Goal: Information Seeking & Learning: Find specific page/section

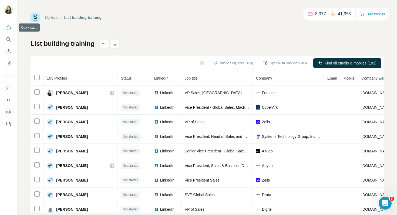
click at [9, 29] on icon "Quick start" at bounding box center [8, 27] width 5 height 5
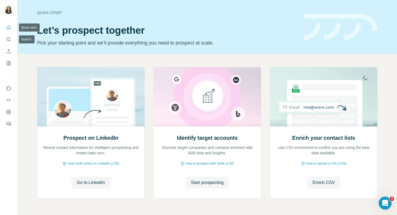
click at [9, 40] on icon "Search" at bounding box center [10, 41] width 2 height 2
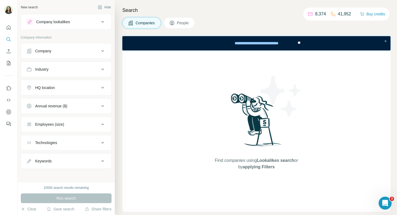
click at [68, 51] on div "Company" at bounding box center [62, 50] width 73 height 5
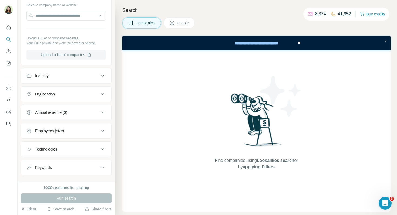
scroll to position [68, 0]
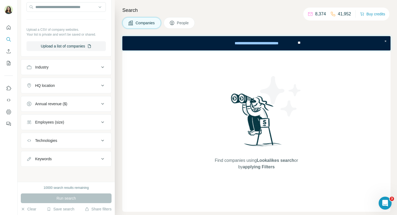
click at [61, 88] on div "HQ location" at bounding box center [62, 85] width 73 height 5
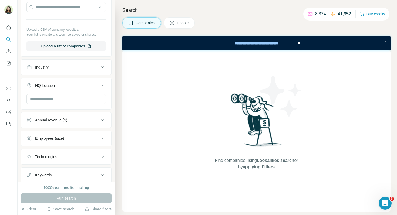
scroll to position [71, 0]
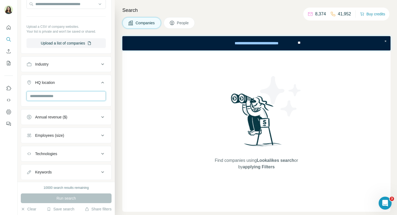
click at [57, 94] on input "text" at bounding box center [65, 96] width 79 height 10
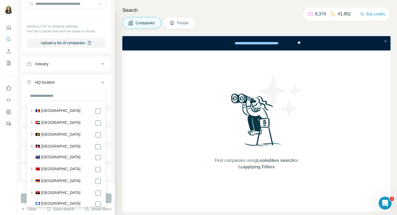
click at [52, 82] on div "HQ location" at bounding box center [45, 82] width 20 height 5
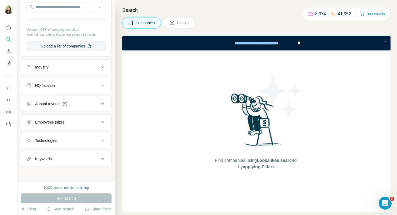
scroll to position [0, 0]
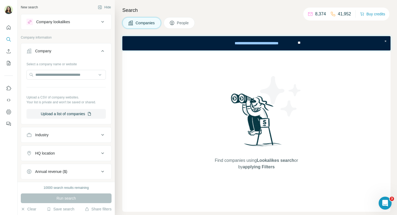
click at [177, 25] on button "People" at bounding box center [179, 22] width 31 height 11
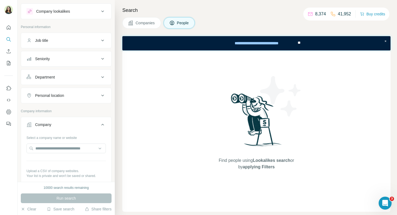
scroll to position [1, 0]
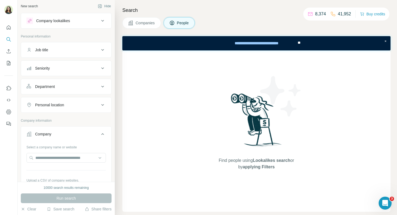
click at [58, 106] on div "Personal location" at bounding box center [49, 104] width 29 height 5
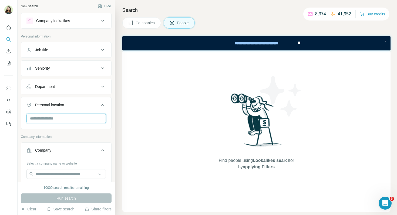
click at [51, 119] on input "text" at bounding box center [65, 119] width 79 height 10
type input "******"
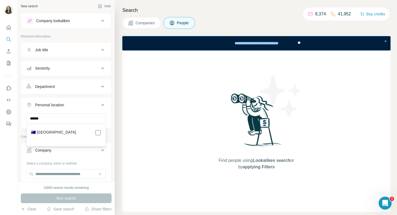
click at [93, 130] on div "🇦🇺 [GEOGRAPHIC_DATA]" at bounding box center [66, 133] width 70 height 6
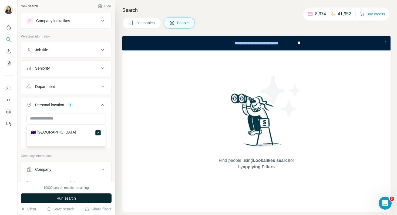
click at [72, 197] on span "Run search" at bounding box center [65, 198] width 19 height 5
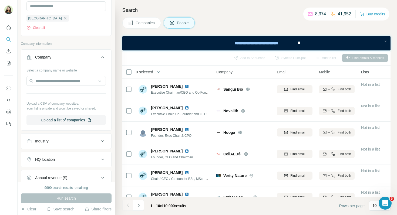
scroll to position [115, 0]
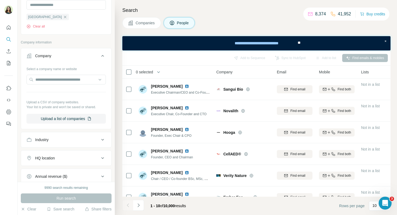
click at [75, 87] on div "Select a company name or website Upload a CSV of company websites. Your list is…" at bounding box center [65, 94] width 79 height 59
click at [72, 77] on input "text" at bounding box center [65, 80] width 79 height 10
